Goal: Feedback & Contribution: Submit feedback/report problem

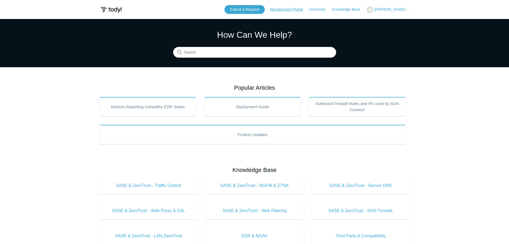
click at [306, 7] on link "Management Portal" at bounding box center [289, 10] width 38 height 6
click at [396, 9] on span "[PERSON_NAME]" at bounding box center [390, 9] width 31 height 4
click at [397, 20] on link "My Support Requests" at bounding box center [393, 20] width 52 height 9
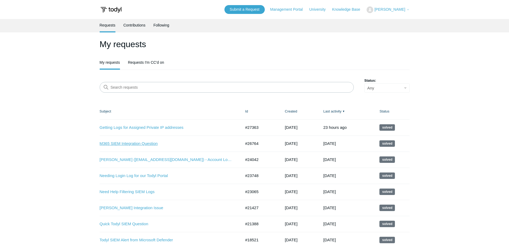
click at [134, 143] on link "M365 SIEM Integration Question" at bounding box center [167, 143] width 134 height 6
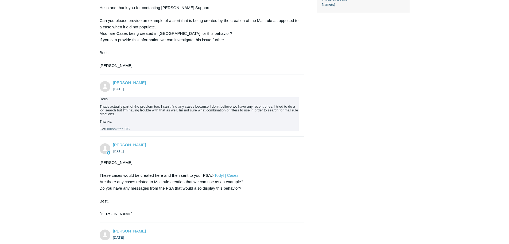
scroll to position [241, 0]
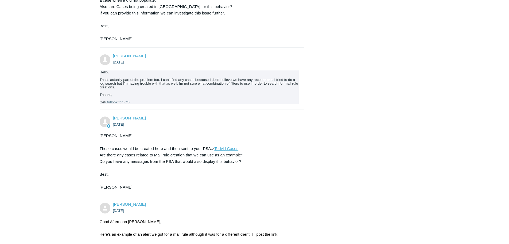
click at [223, 148] on link "Todyl | Cases" at bounding box center [226, 148] width 24 height 5
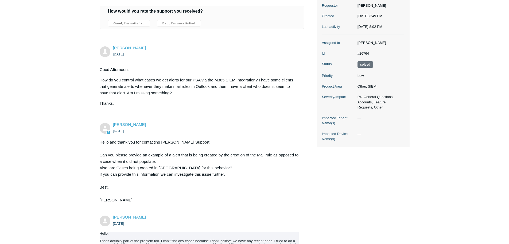
scroll to position [0, 0]
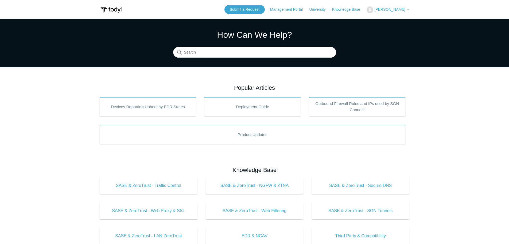
click at [408, 7] on span "[PERSON_NAME]" at bounding box center [392, 9] width 35 height 4
click at [402, 22] on link "My Support Requests" at bounding box center [393, 20] width 52 height 9
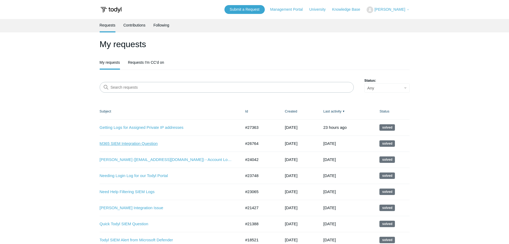
click at [111, 143] on link "M365 SIEM Integration Question" at bounding box center [167, 143] width 134 height 6
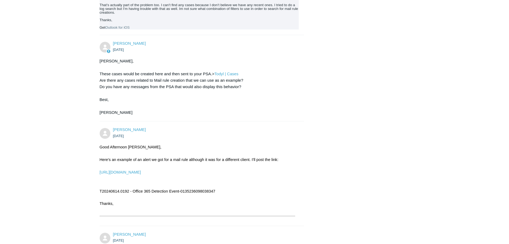
scroll to position [348, 0]
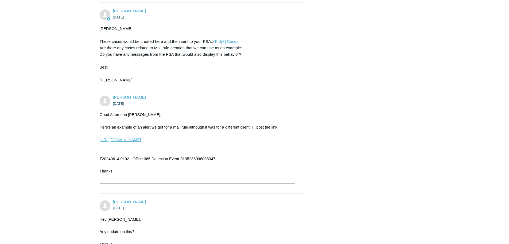
click at [141, 140] on link "https://portal.todyl.com/portal/cases/2ht0zV2UJpc9u1z7EPGdWNPOGhC/summary/" at bounding box center [120, 139] width 41 height 4
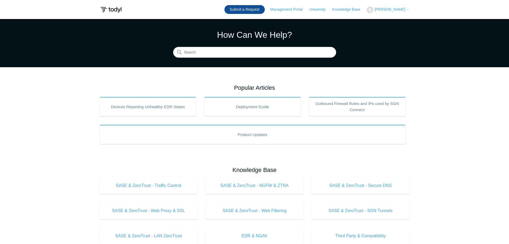
click at [255, 12] on link "Submit a Request" at bounding box center [245, 9] width 40 height 9
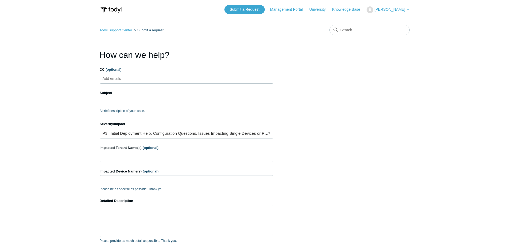
click at [122, 105] on input "Subject" at bounding box center [187, 102] width 174 height 10
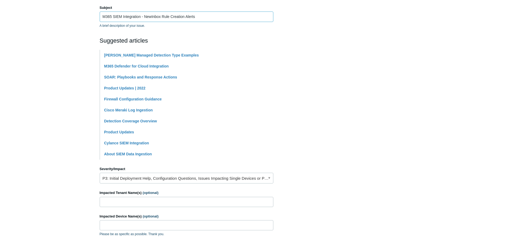
scroll to position [134, 0]
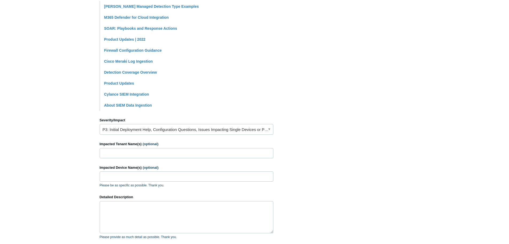
type input "M365 SIEM Integration - NewInbox Rule Creation Alerts"
click at [112, 132] on link "P3: Initial Deployment Help, Configuration Questions, Issues Impacting Single D…" at bounding box center [187, 129] width 174 height 11
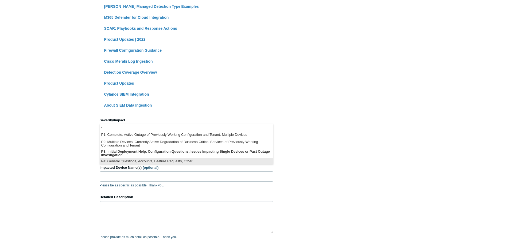
scroll to position [1, 0]
click at [129, 162] on li "P4: General Questions, Accounts, Feature Requests, Other" at bounding box center [186, 159] width 173 height 7
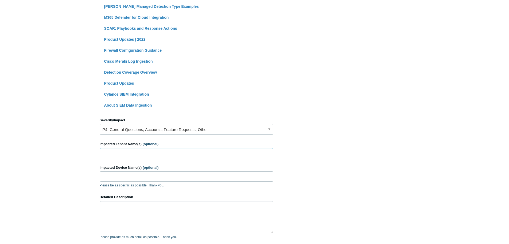
click at [120, 155] on input "Impacted Tenant Name(s) (optional)" at bounding box center [187, 153] width 174 height 10
type input "c"
type input "Complete Auto Body & Repair"
click at [138, 179] on input "Impacted Device Name(s) (optional)" at bounding box center [187, 176] width 174 height 10
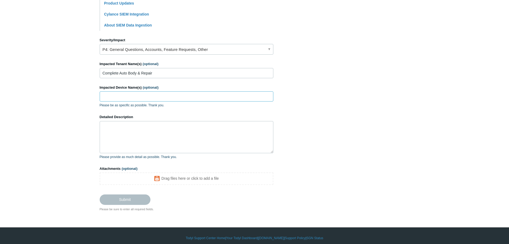
scroll to position [214, 0]
click at [127, 137] on textarea "Detailed Description" at bounding box center [187, 137] width 174 height 32
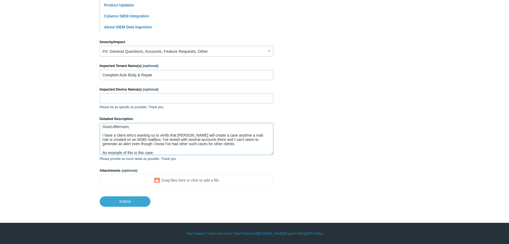
scroll to position [6, 0]
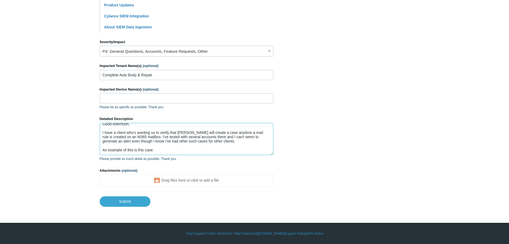
paste textarea "0135236098038347"
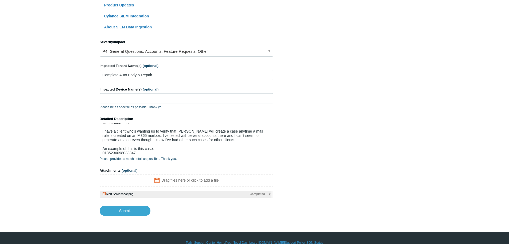
scroll to position [0, 0]
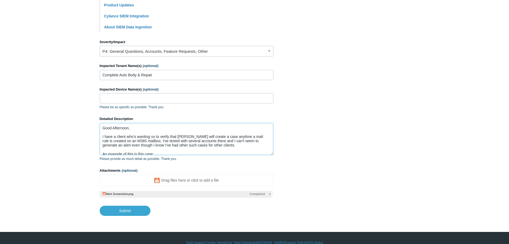
drag, startPoint x: 207, startPoint y: 145, endPoint x: 210, endPoint y: 145, distance: 3.5
click at [207, 145] on textarea "Good Afternoon, I have a client who's wanting us to verify that Todyl will crea…" at bounding box center [187, 139] width 174 height 32
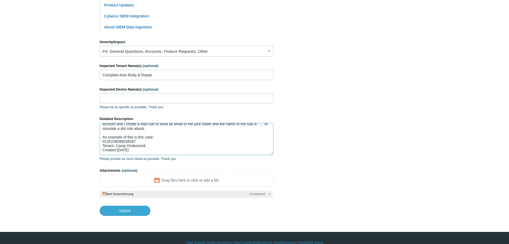
scroll to position [30, 0]
click at [134, 132] on textarea "Good Afternoon, I have a client who's wanting us to verify that Todyl will crea…" at bounding box center [187, 139] width 174 height 32
drag, startPoint x: 136, startPoint y: 132, endPoint x: 126, endPoint y: 131, distance: 10.5
click at [126, 131] on textarea "Good Afternoon, I have a client who's wanting us to verify that Todyl will crea…" at bounding box center [187, 139] width 174 height 32
click at [128, 132] on textarea "Good Afternoon, I have a client who's wanting us to verify that Todyl will crea…" at bounding box center [187, 139] width 174 height 32
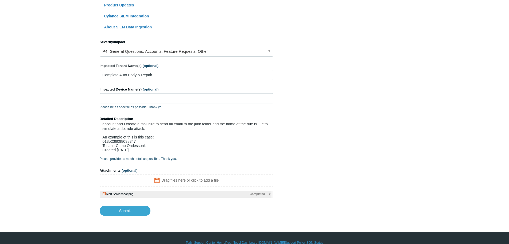
click at [128, 132] on textarea "Good Afternoon, I have a client who's wanting us to verify that Todyl will crea…" at bounding box center [187, 139] width 174 height 32
click at [139, 150] on textarea "Good Afternoon, I have a client who's wanting us to verify that Todyl will crea…" at bounding box center [187, 139] width 174 height 32
paste textarea "[URL][DOMAIN_NAME]"
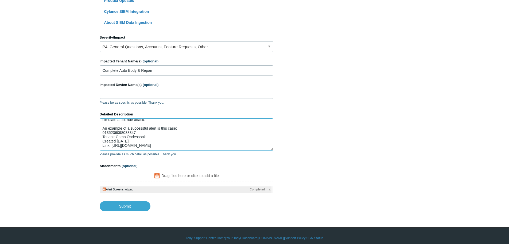
scroll to position [221, 0]
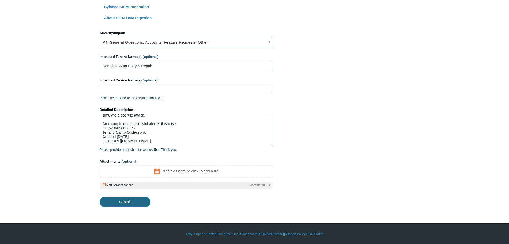
click at [117, 203] on input "Submit" at bounding box center [125, 201] width 51 height 11
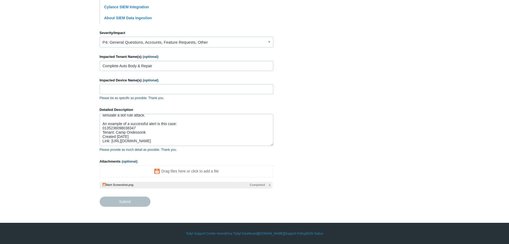
type textarea "Good Afternoon, I have a client who's wanting us to verify that Todyl will crea…"
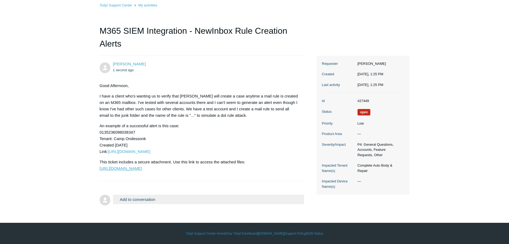
scroll to position [47, 0]
click at [144, 204] on div "Add to conversation CC Add emails Drag files here or click to add a file Submit" at bounding box center [208, 200] width 191 height 12
click at [144, 199] on button "Add to conversation" at bounding box center [208, 198] width 191 height 9
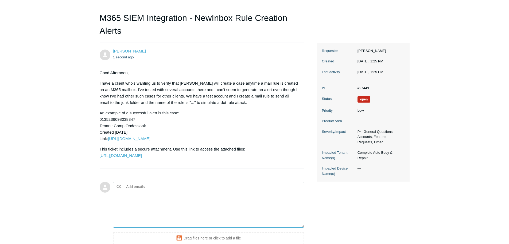
click at [130, 215] on textarea "Add your reply" at bounding box center [208, 209] width 191 height 36
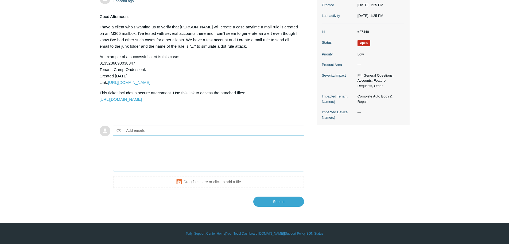
scroll to position [116, 0]
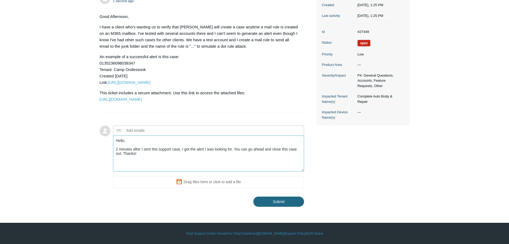
type textarea "Hello, 2 minutes after I sent this support case, I got the alert I was looking …"
click at [262, 200] on input "Submit" at bounding box center [279, 201] width 51 height 11
